Goal: Transaction & Acquisition: Purchase product/service

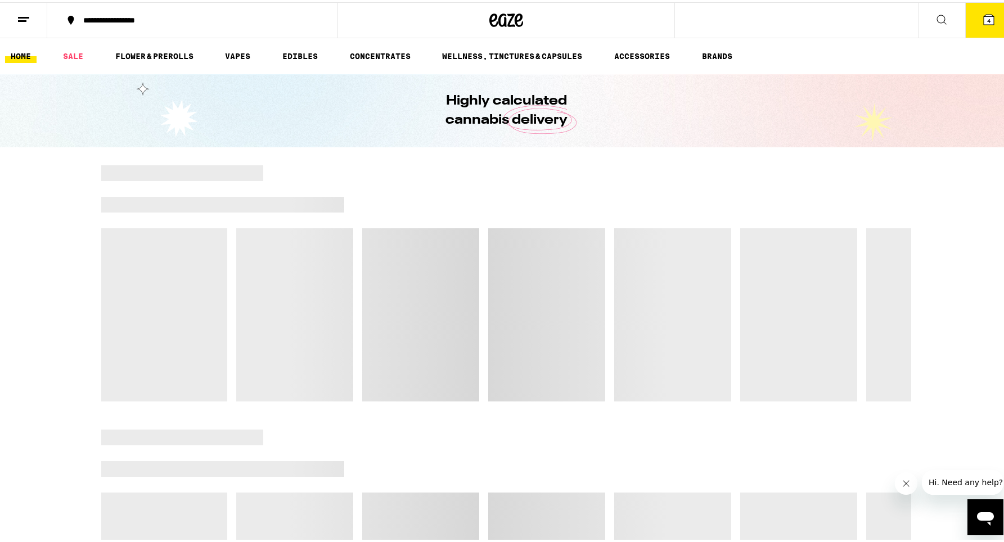
click at [974, 28] on button "4" at bounding box center [989, 18] width 47 height 35
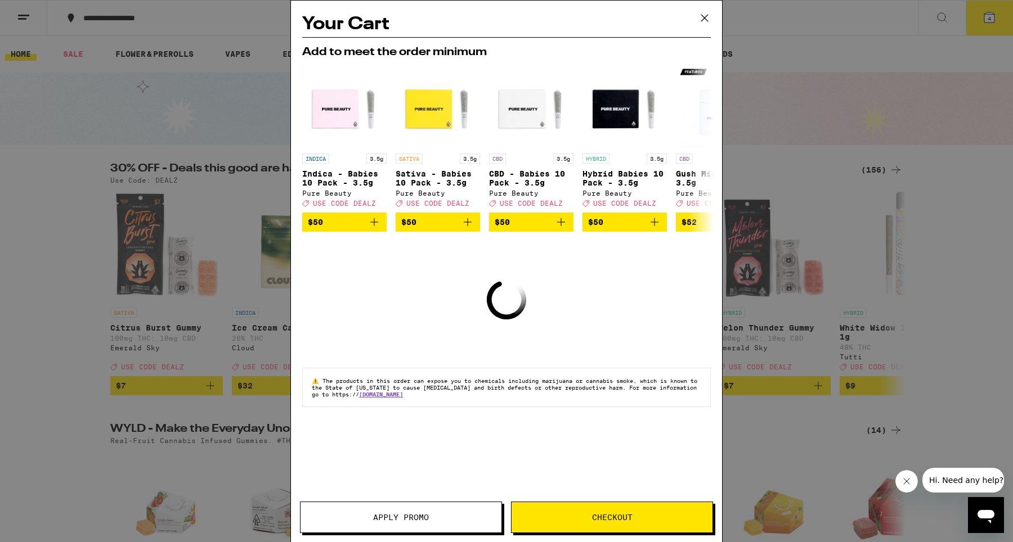
click at [434, 519] on span "Apply Promo" at bounding box center [400, 518] width 201 height 8
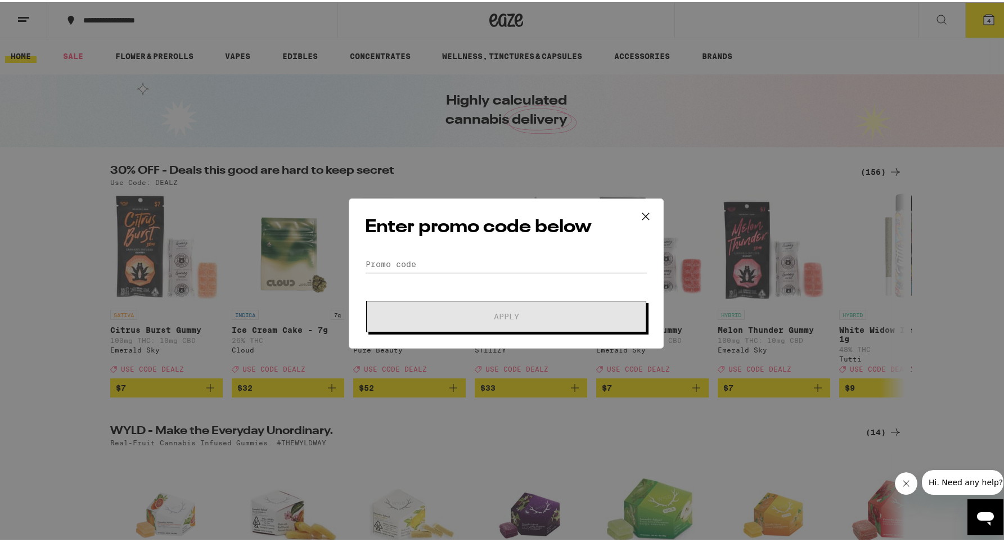
click at [455, 275] on form "Promo Code Apply" at bounding box center [506, 292] width 282 height 77
click at [451, 259] on input "Promo Code" at bounding box center [506, 262] width 282 height 17
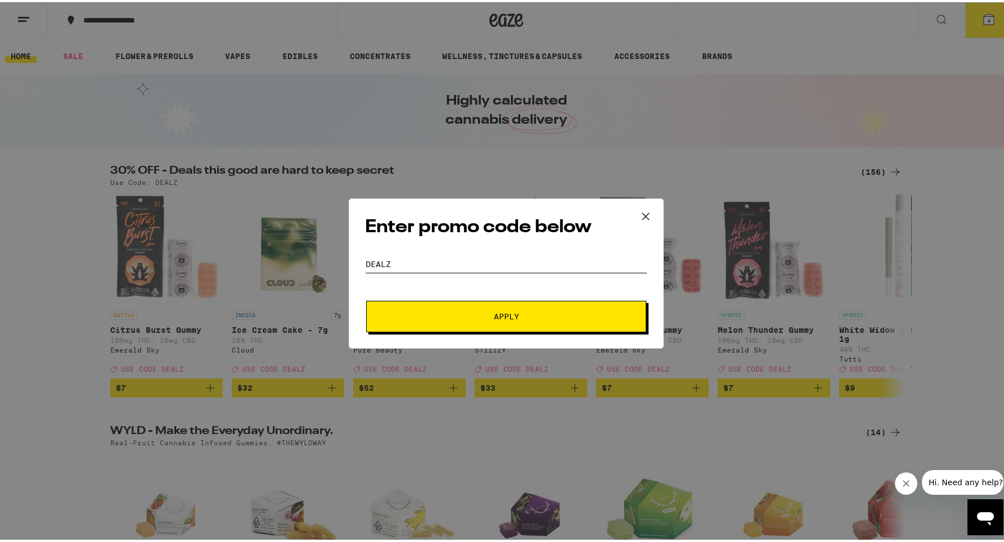
type input "dealz"
click at [490, 299] on button "Apply" at bounding box center [506, 315] width 280 height 32
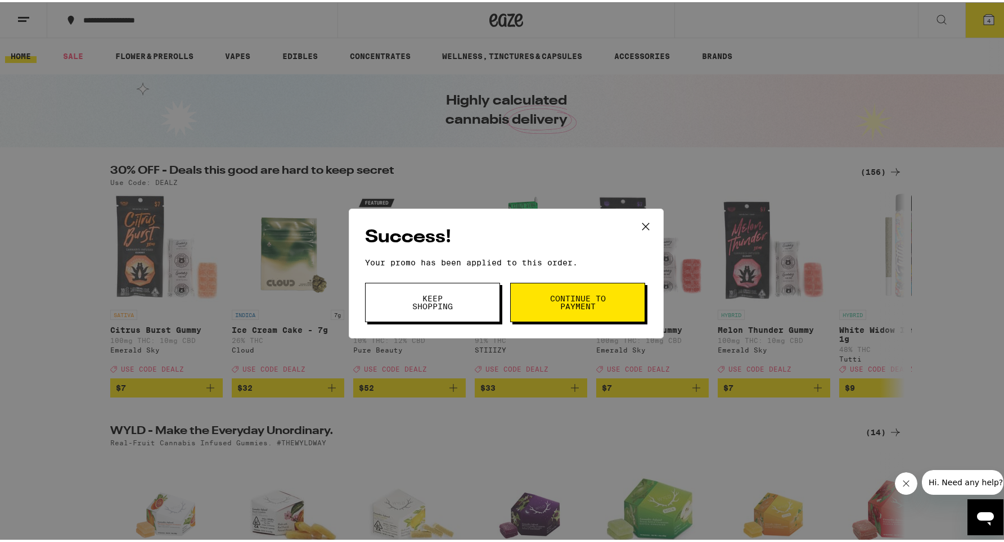
click at [590, 291] on button "Continue to payment" at bounding box center [577, 300] width 135 height 39
